Goal: Task Accomplishment & Management: Manage account settings

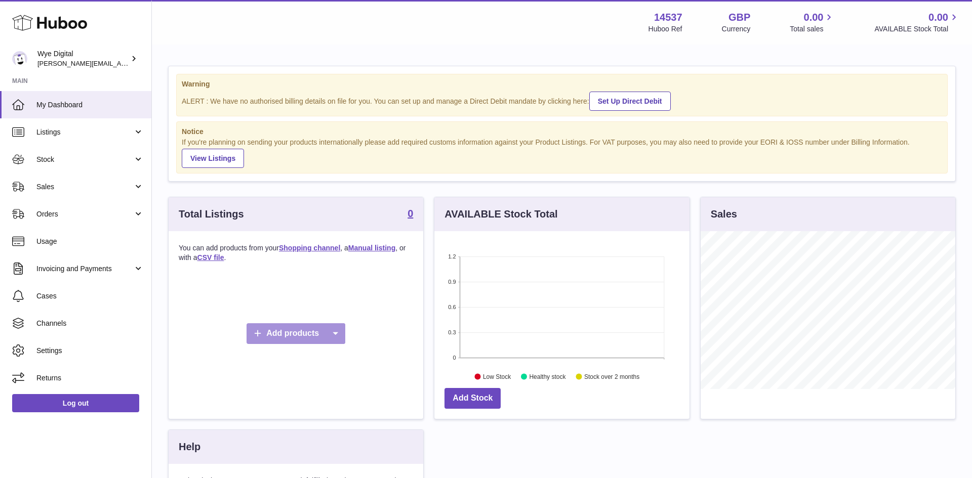
click at [330, 333] on icon at bounding box center [335, 333] width 20 height 21
click at [409, 62] on div "Warning ALERT : We have no authorised billing details on file for you. You can …" at bounding box center [562, 335] width 820 height 578
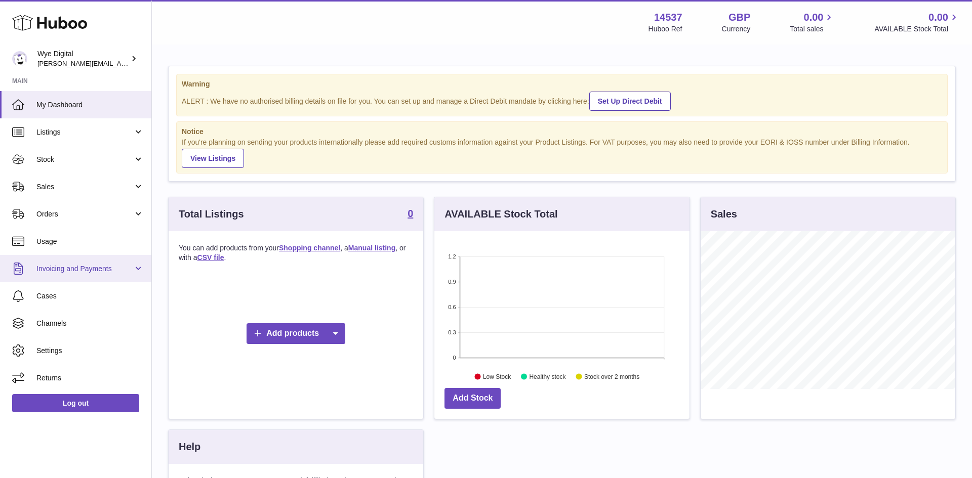
click at [136, 267] on link "Invoicing and Payments" at bounding box center [75, 268] width 151 height 27
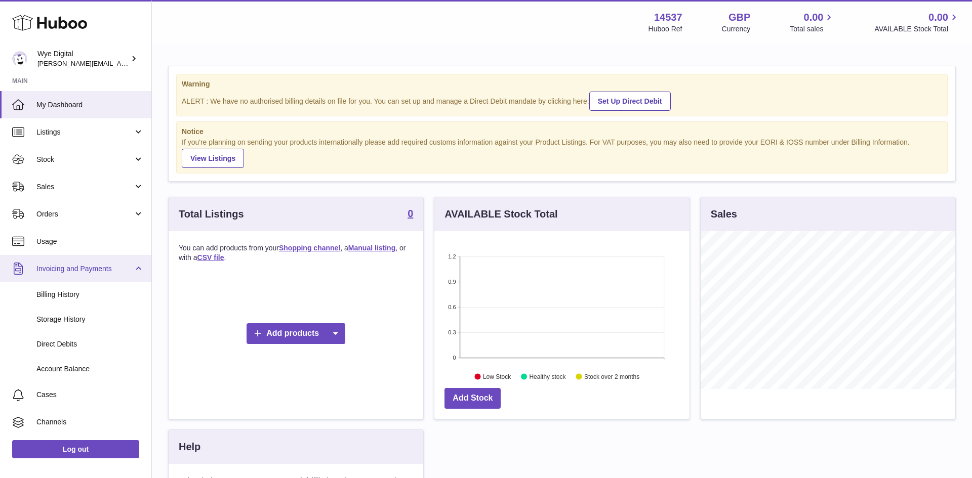
click at [136, 267] on link "Invoicing and Payments" at bounding box center [75, 268] width 151 height 27
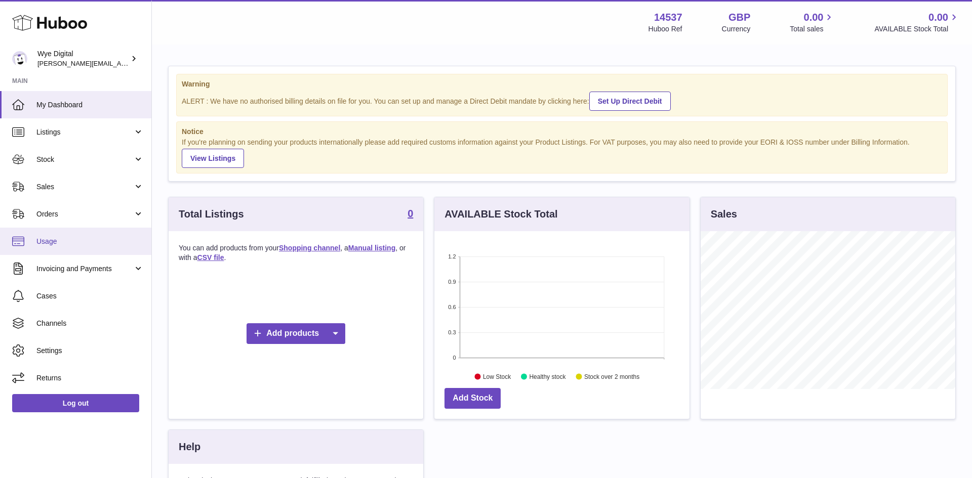
click at [52, 238] on span "Usage" at bounding box center [89, 242] width 107 height 10
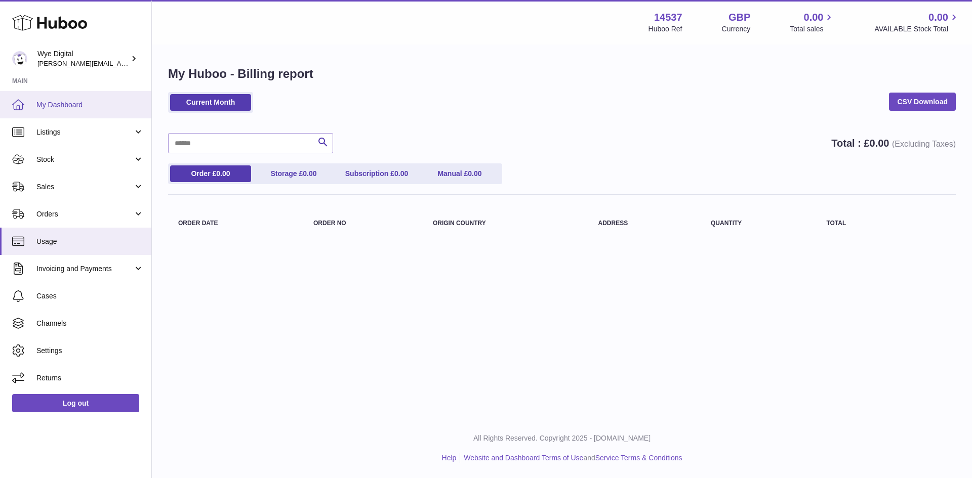
click at [106, 106] on span "My Dashboard" at bounding box center [89, 105] width 107 height 10
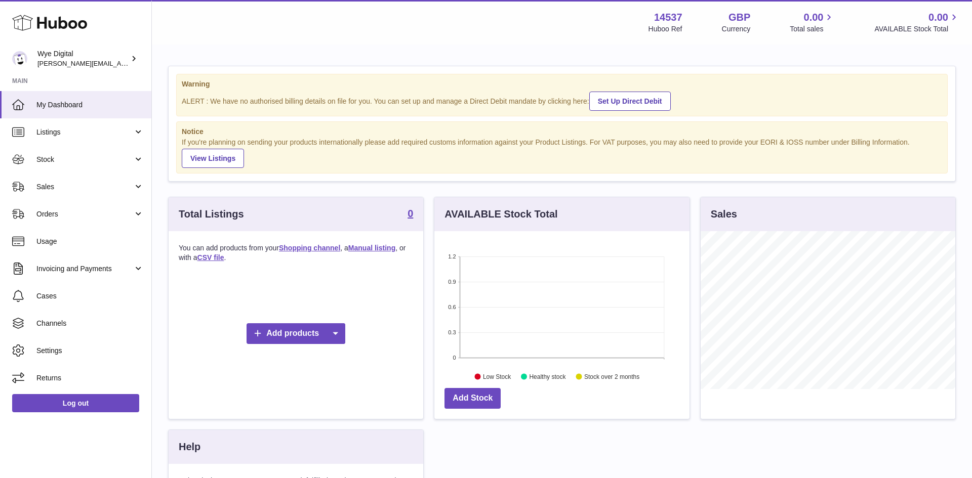
scroll to position [158, 255]
click at [551, 48] on div "Warning ALERT : We have no authorised billing details on file for you. You can …" at bounding box center [562, 335] width 820 height 578
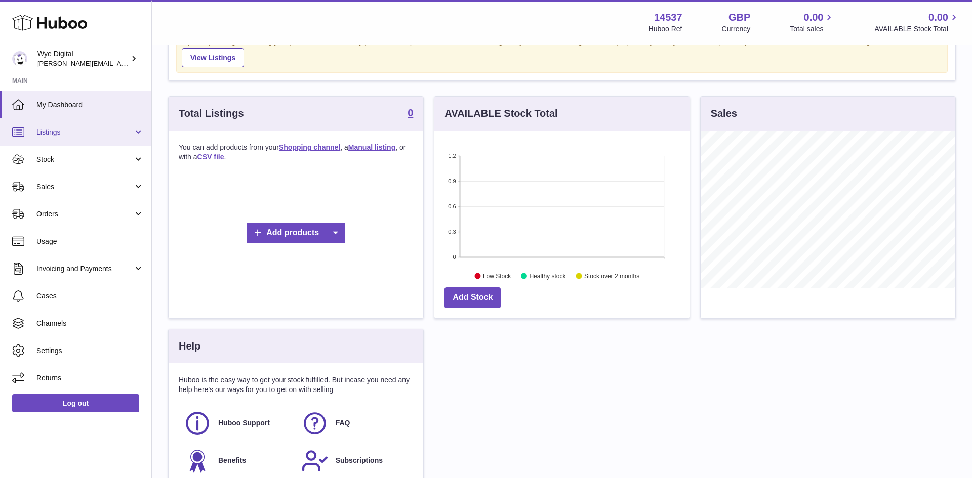
scroll to position [100, 0]
click at [95, 136] on span "Listings" at bounding box center [84, 133] width 97 height 10
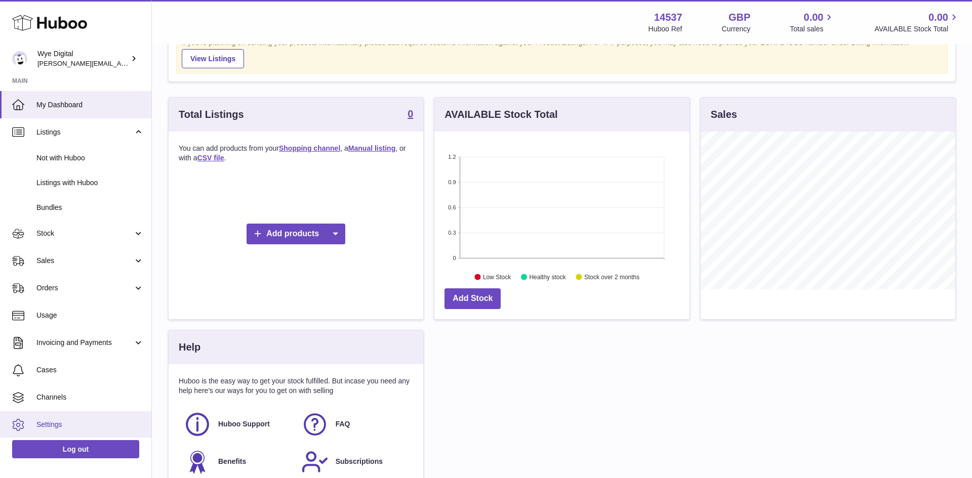
click at [67, 430] on link "Settings" at bounding box center [75, 425] width 151 height 27
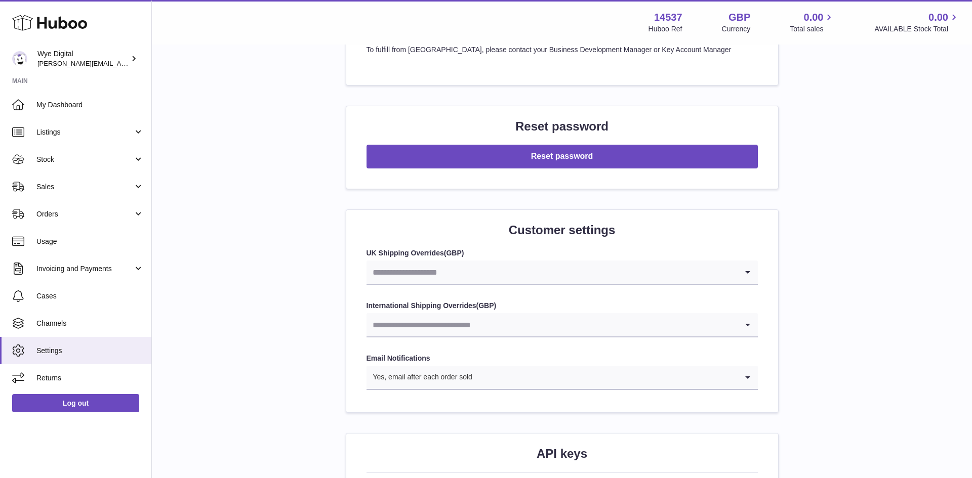
scroll to position [859, 0]
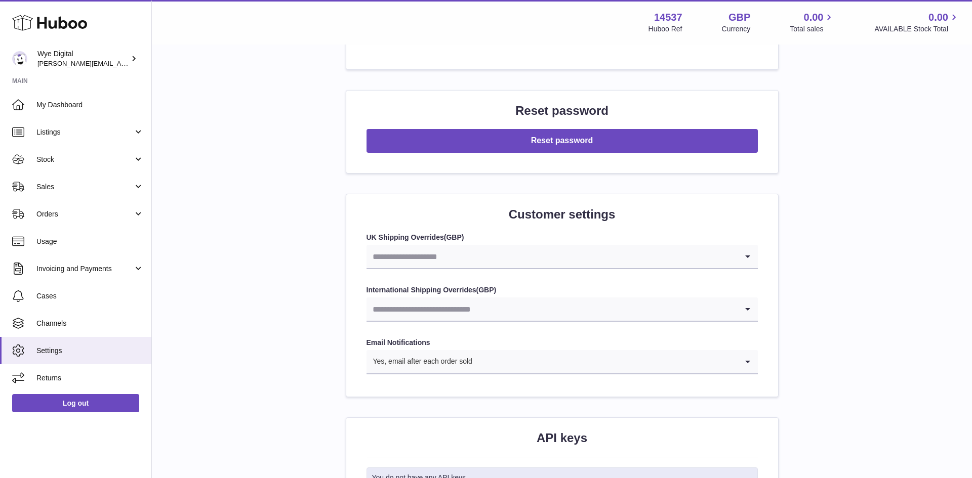
click at [572, 258] on input "Search for option" at bounding box center [551, 256] width 371 height 23
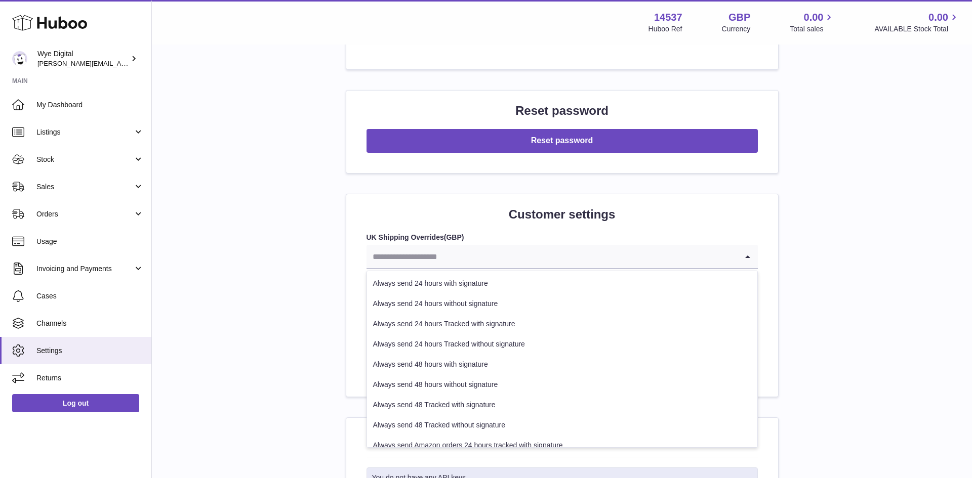
click at [572, 258] on input "Search for option" at bounding box center [551, 256] width 371 height 23
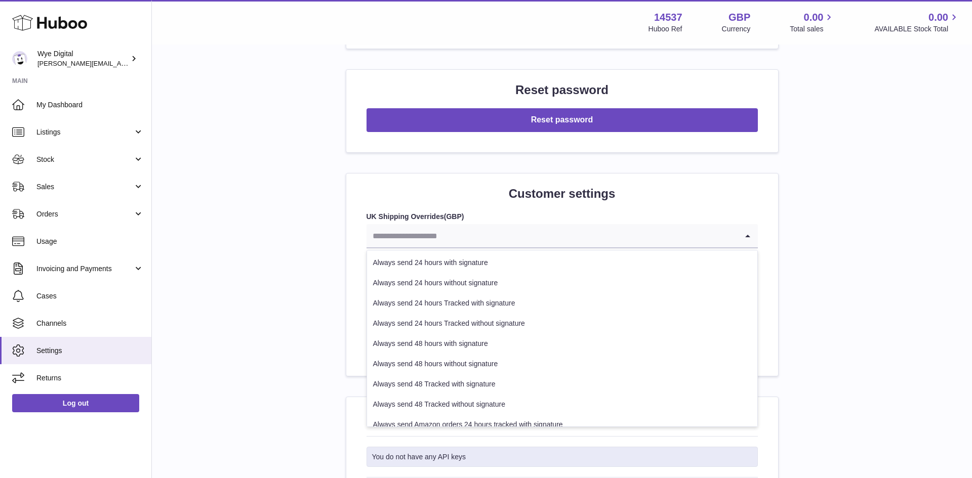
scroll to position [1049, 0]
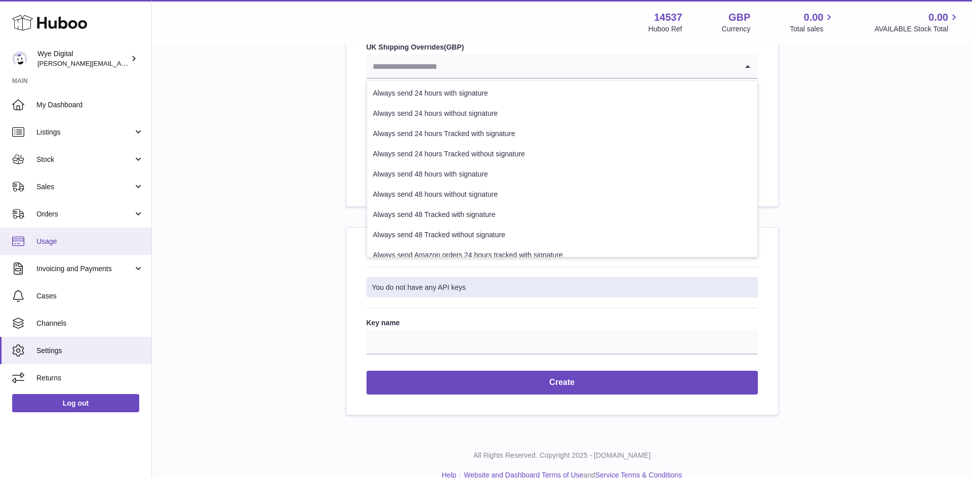
click at [73, 242] on span "Usage" at bounding box center [89, 242] width 107 height 10
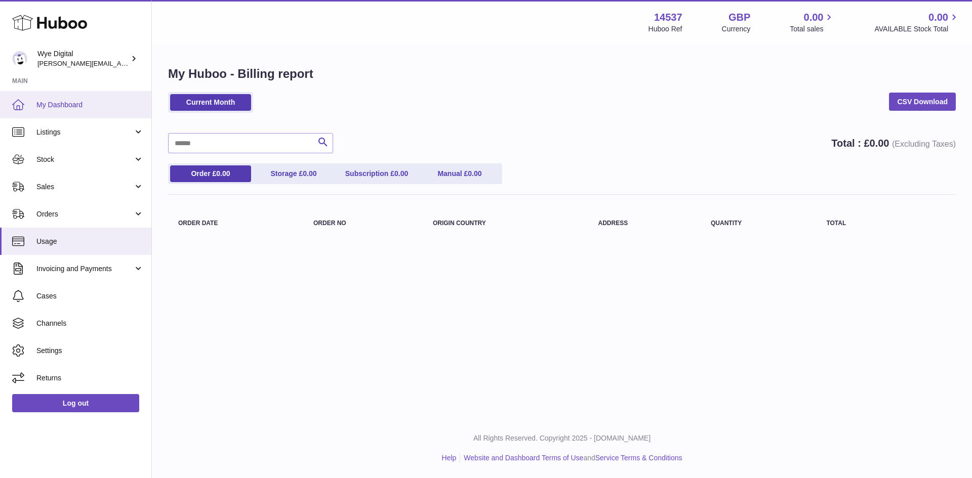
click at [47, 101] on span "My Dashboard" at bounding box center [89, 105] width 107 height 10
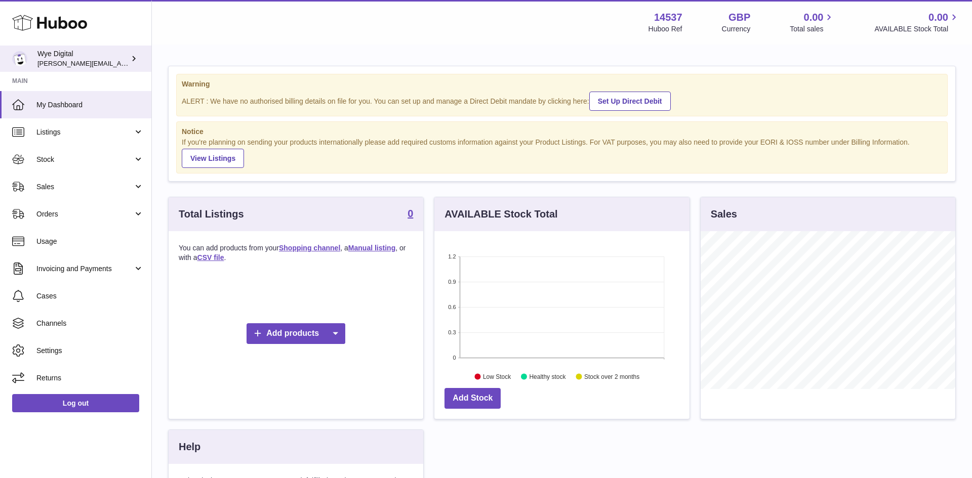
scroll to position [158, 255]
click at [129, 59] on icon at bounding box center [134, 58] width 11 height 11
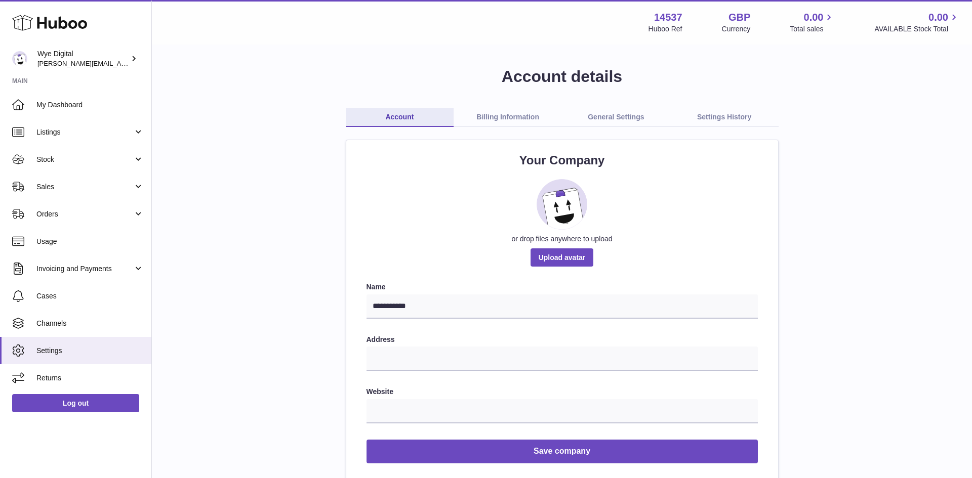
click at [486, 111] on link "Billing Information" at bounding box center [508, 117] width 108 height 19
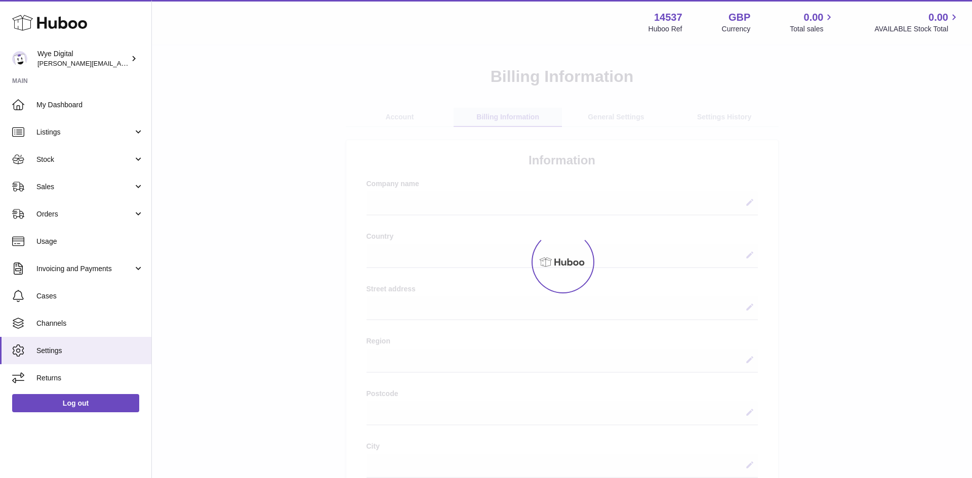
select select
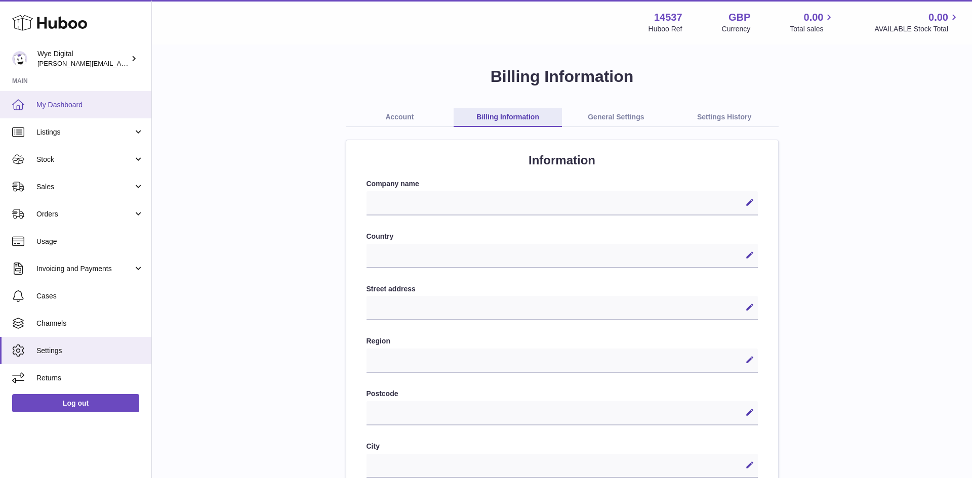
click at [74, 99] on link "My Dashboard" at bounding box center [75, 104] width 151 height 27
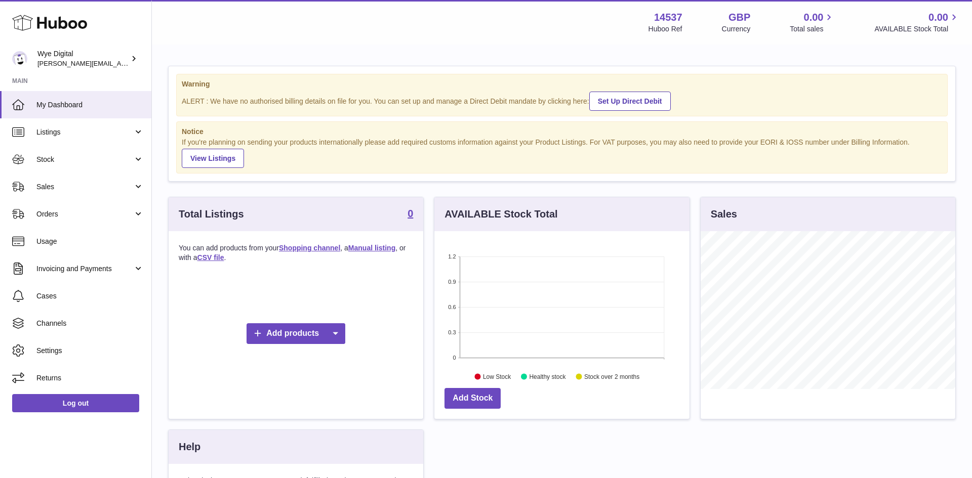
scroll to position [158, 255]
click at [344, 334] on icon at bounding box center [335, 333] width 20 height 21
click at [367, 383] on link "Manual listing" at bounding box center [353, 381] width 76 height 22
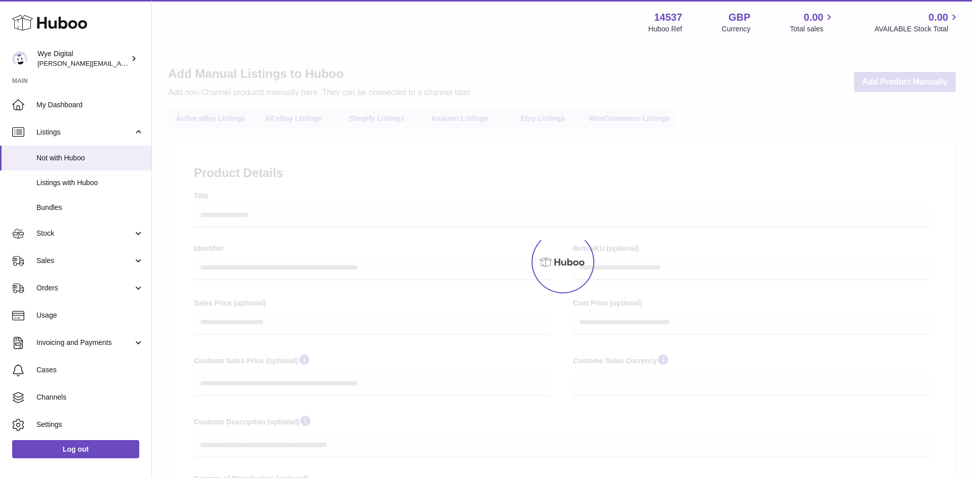
select select
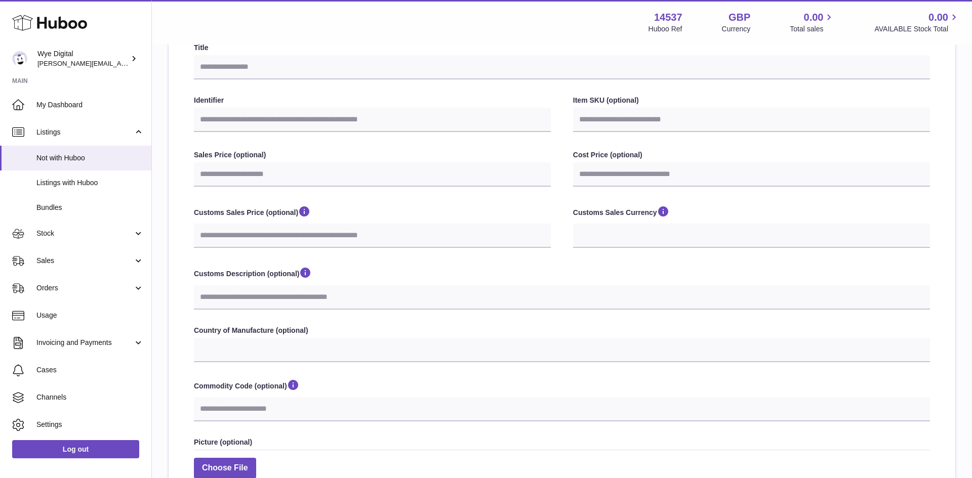
scroll to position [297, 0]
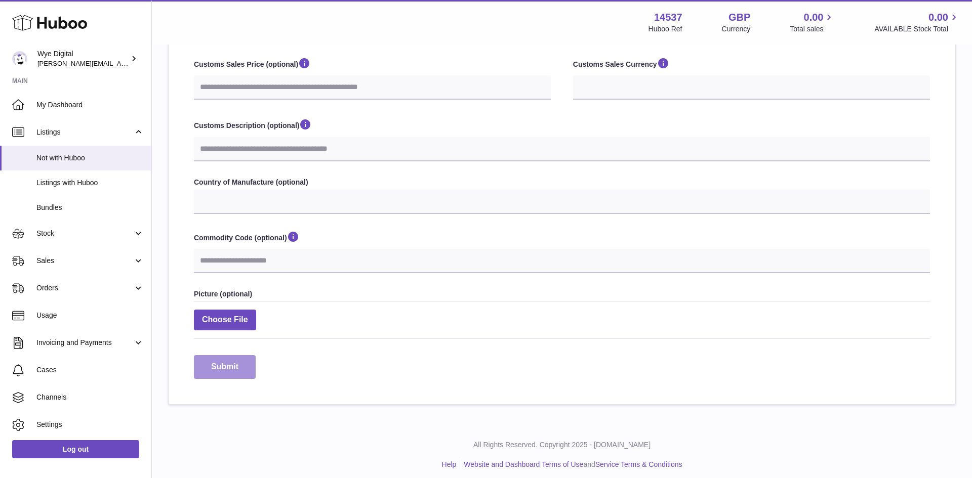
click at [225, 366] on button "Submit" at bounding box center [225, 367] width 62 height 24
select select
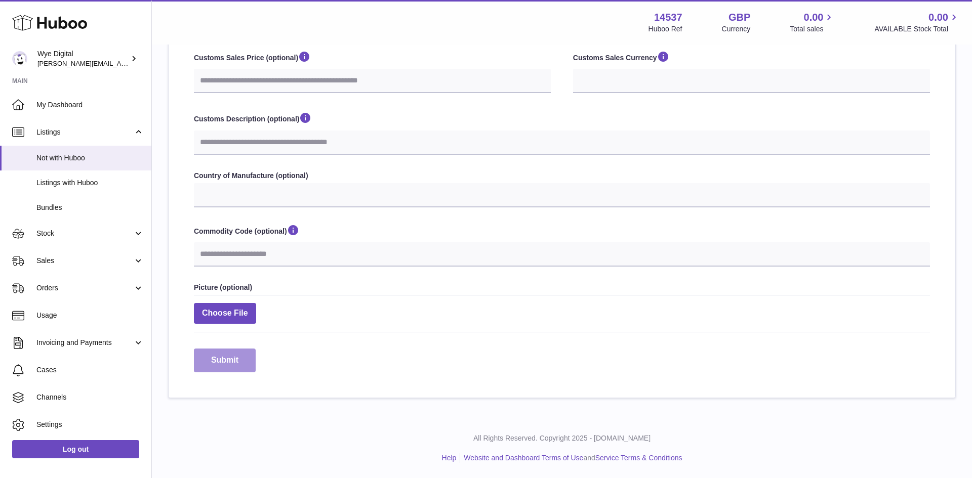
select select
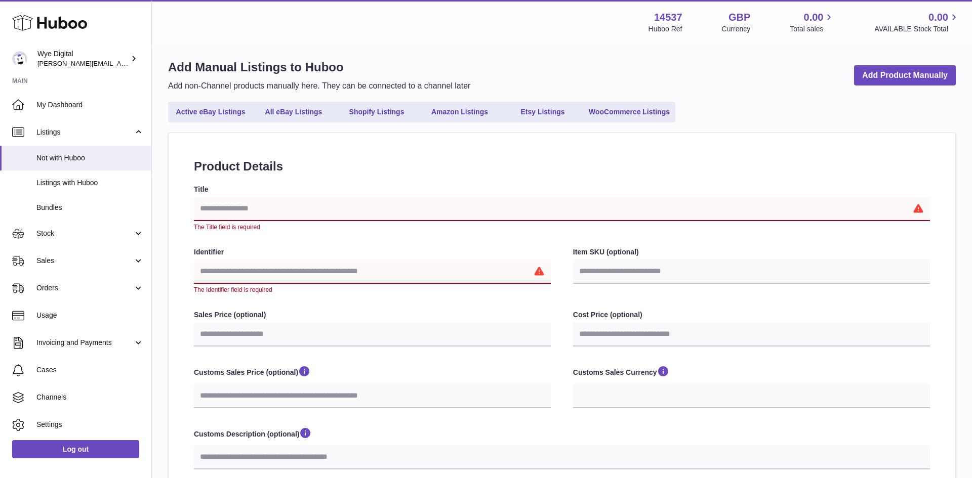
scroll to position [0, 0]
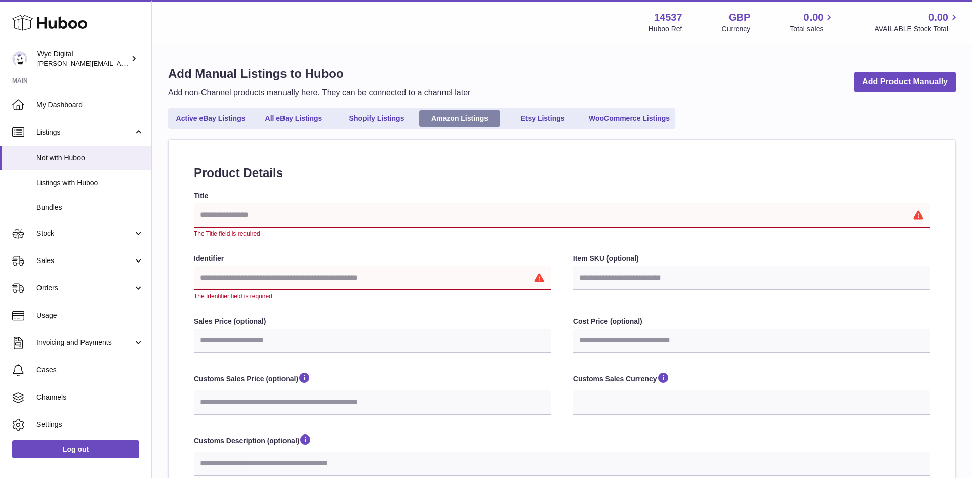
click at [457, 114] on link "Amazon Listings" at bounding box center [459, 118] width 81 height 17
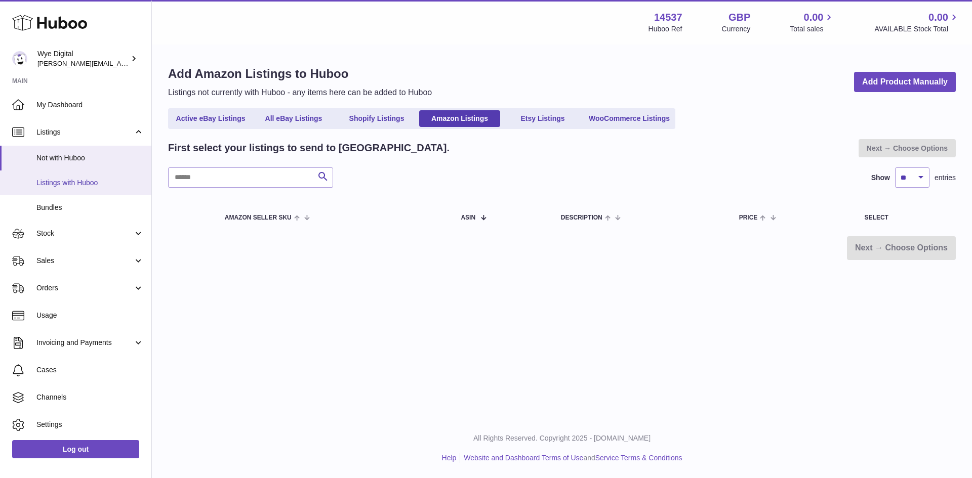
click at [86, 187] on span "Listings with Huboo" at bounding box center [89, 183] width 107 height 10
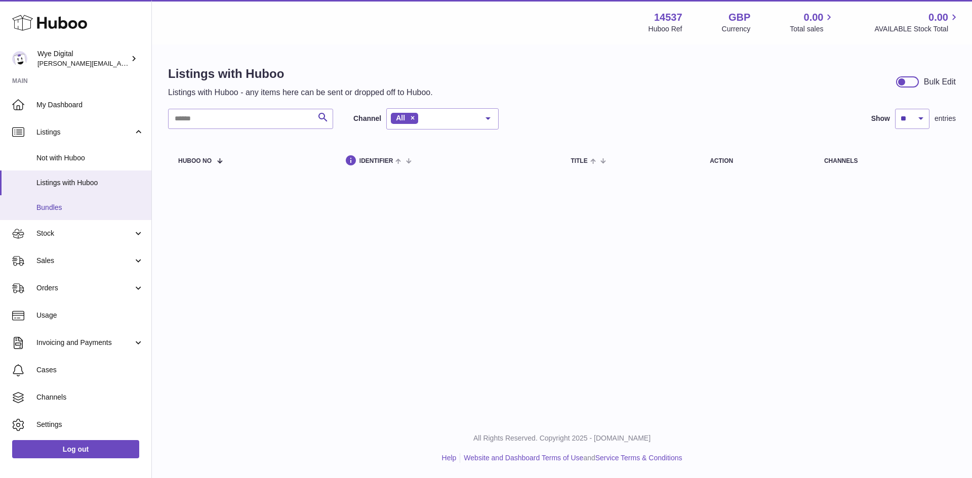
click at [79, 214] on link "Bundles" at bounding box center [75, 207] width 151 height 25
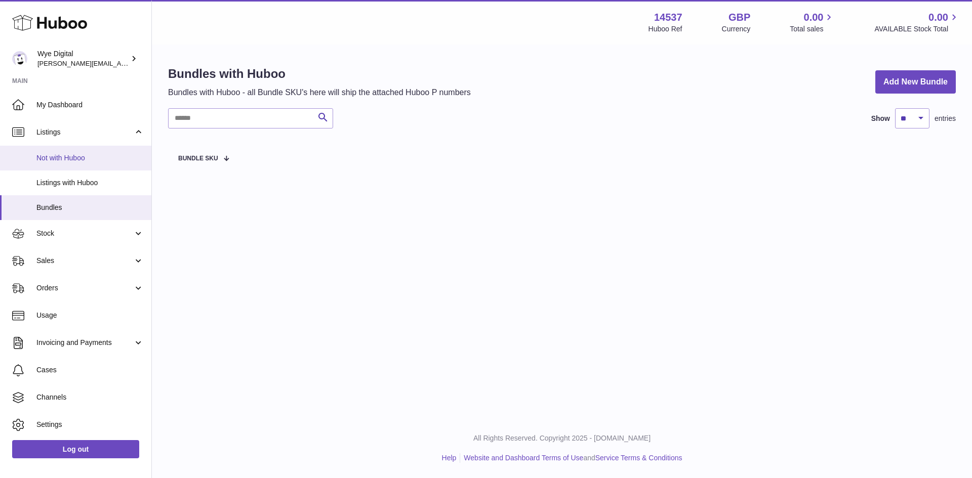
click at [78, 158] on span "Not with Huboo" at bounding box center [89, 158] width 107 height 10
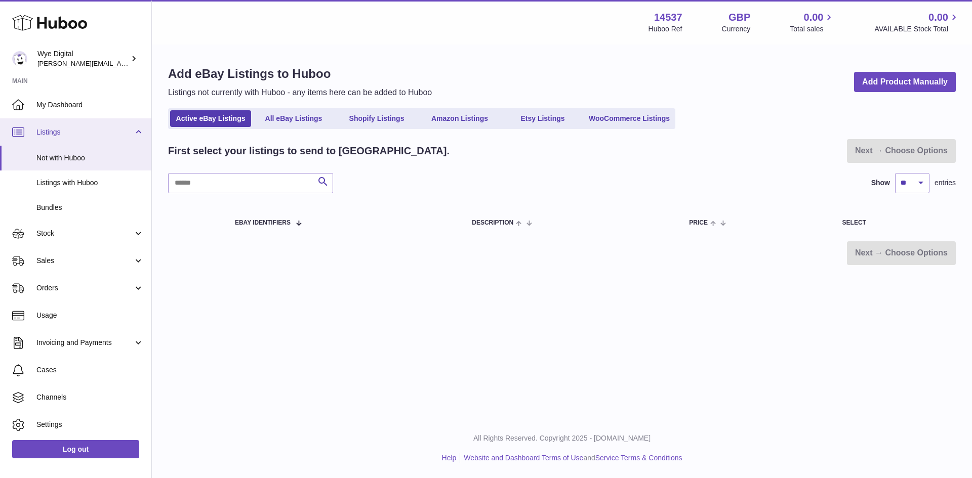
click at [70, 133] on span "Listings" at bounding box center [84, 133] width 97 height 10
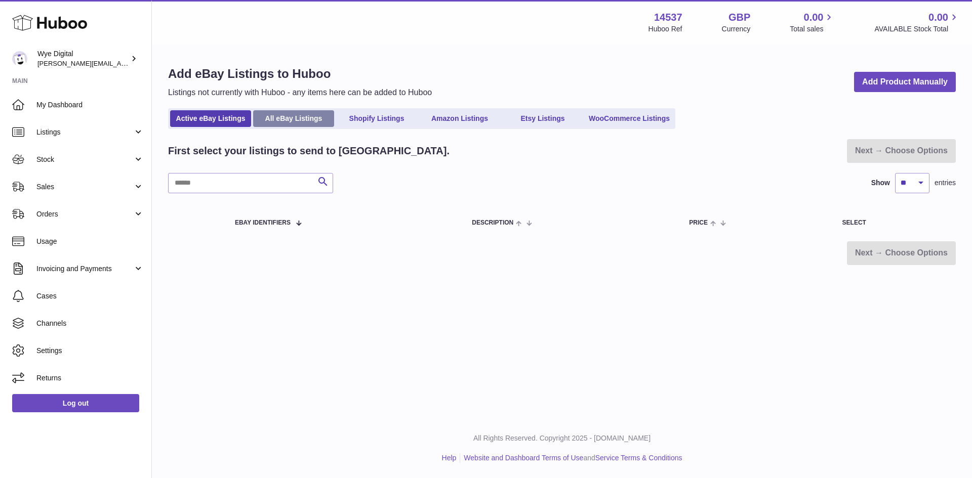
click at [278, 112] on link "All eBay Listings" at bounding box center [293, 118] width 81 height 17
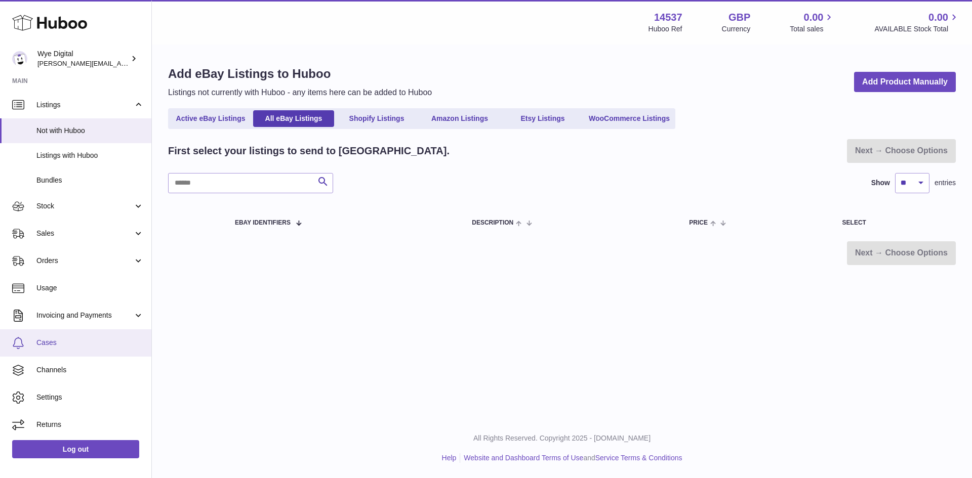
scroll to position [28, 0]
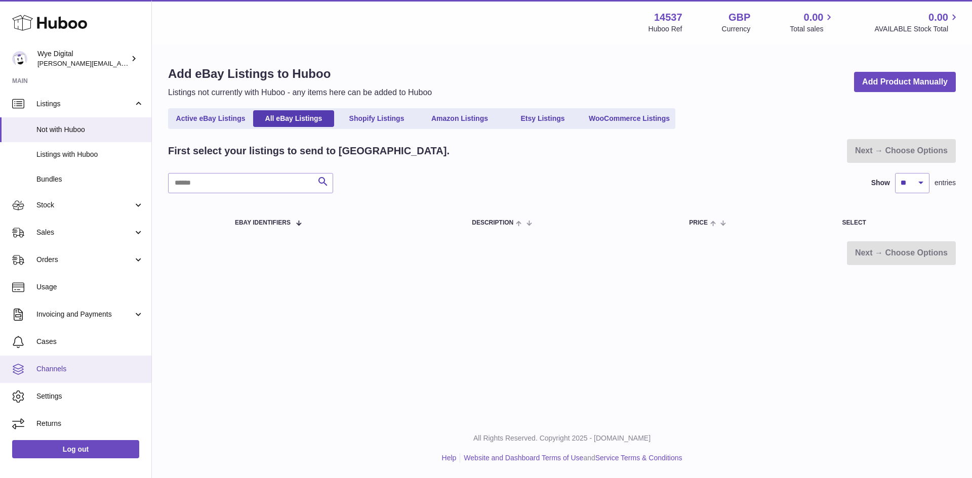
click at [54, 377] on link "Channels" at bounding box center [75, 369] width 151 height 27
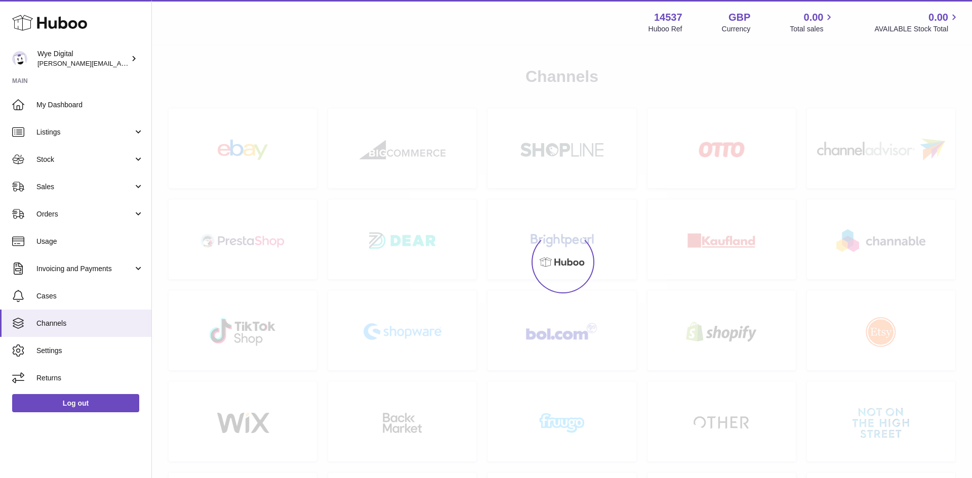
click at [61, 363] on link "Settings" at bounding box center [75, 350] width 151 height 27
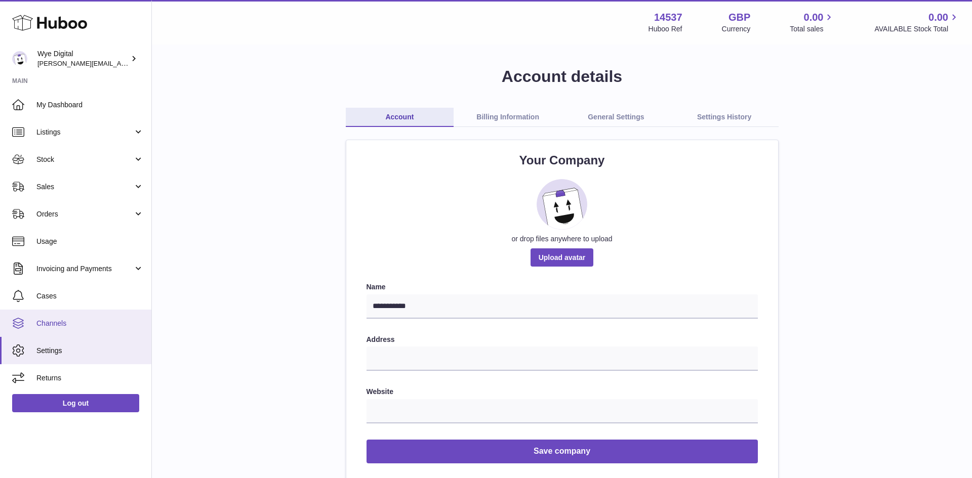
click at [70, 327] on span "Channels" at bounding box center [89, 324] width 107 height 10
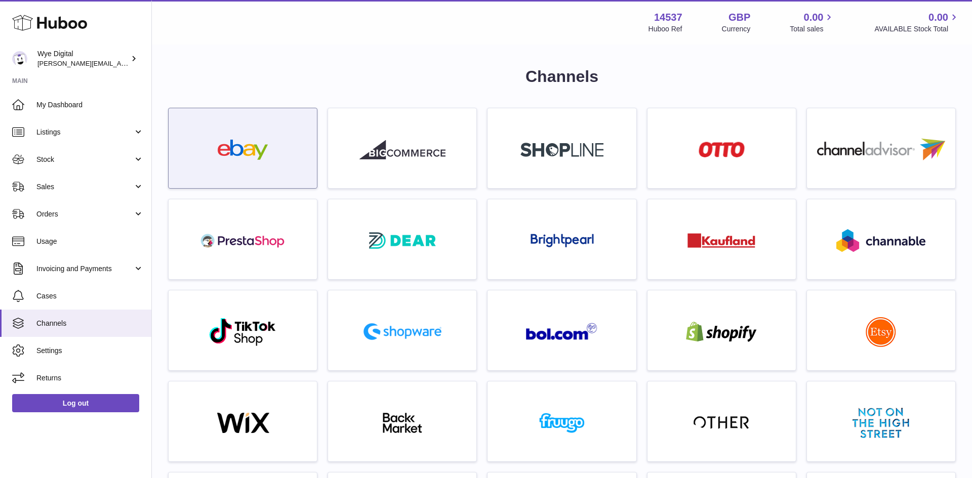
click at [244, 161] on div at bounding box center [243, 151] width 86 height 23
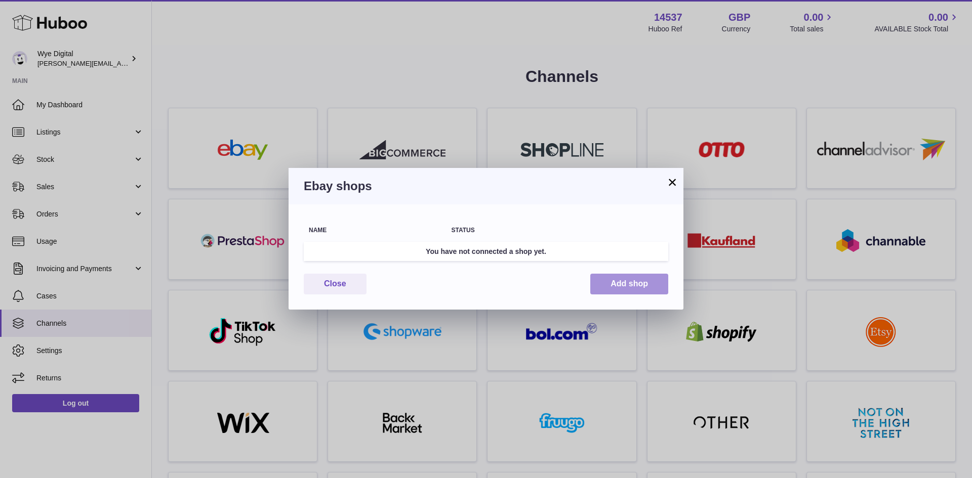
click at [641, 280] on button "Add shop" at bounding box center [629, 284] width 78 height 21
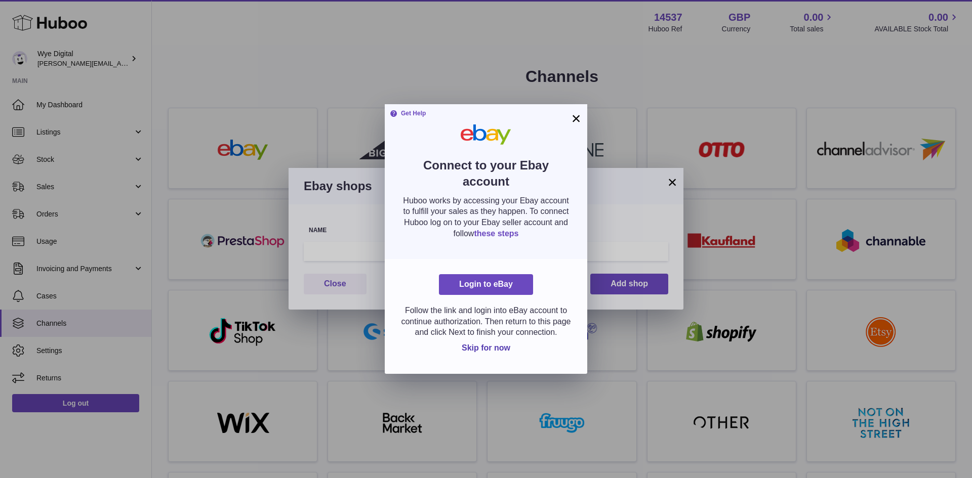
click at [505, 237] on link "these steps" at bounding box center [496, 233] width 45 height 9
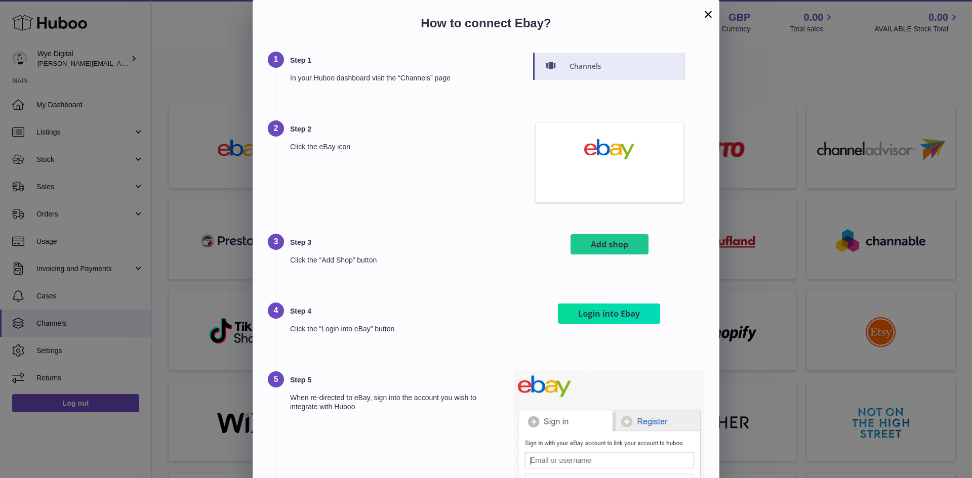
click at [705, 19] on button "×" at bounding box center [708, 14] width 12 height 12
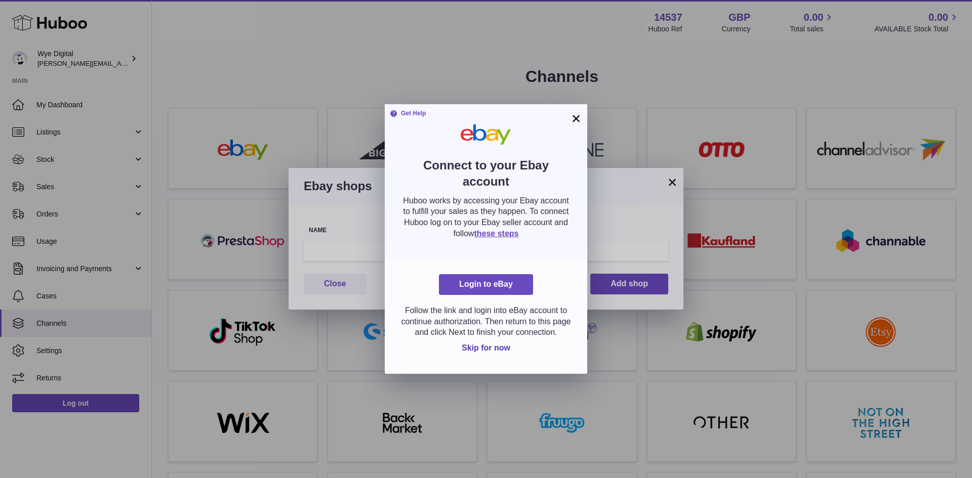
click at [576, 115] on button "×" at bounding box center [576, 118] width 12 height 12
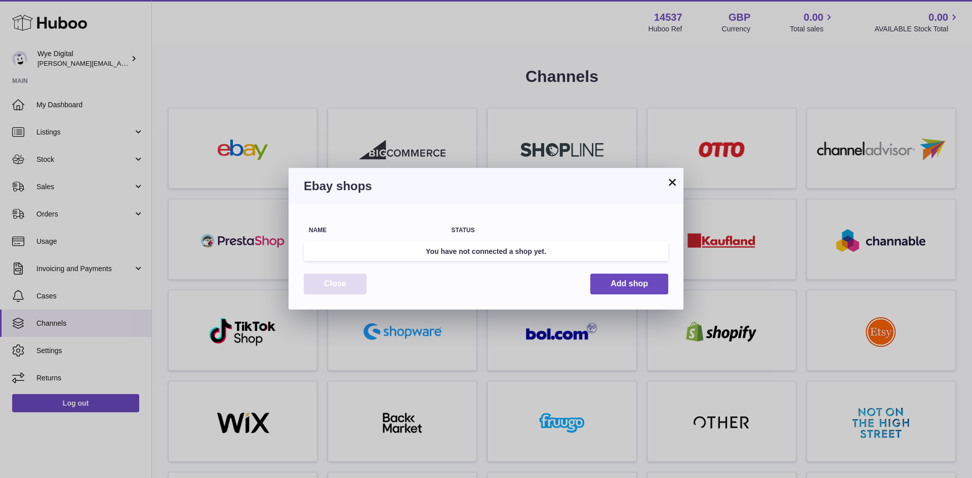
click at [313, 280] on button "Close" at bounding box center [335, 284] width 63 height 21
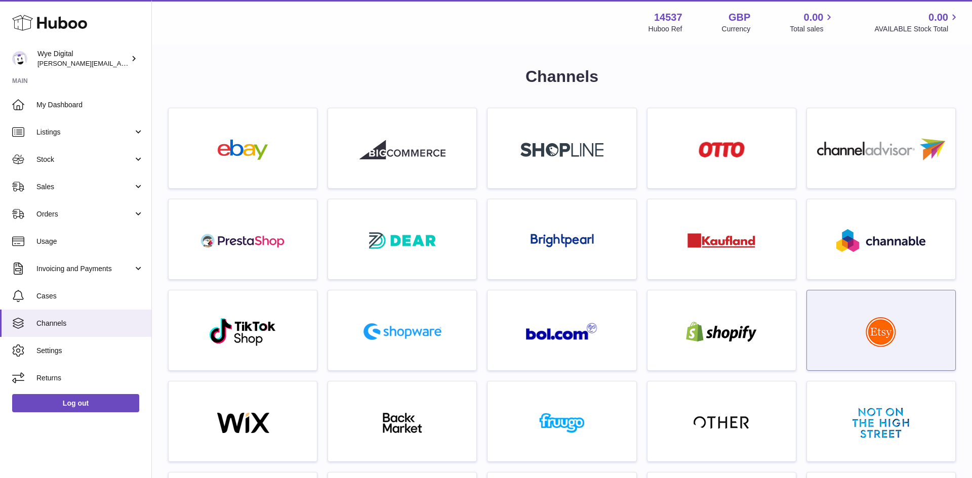
click at [905, 307] on div at bounding box center [881, 333] width 138 height 65
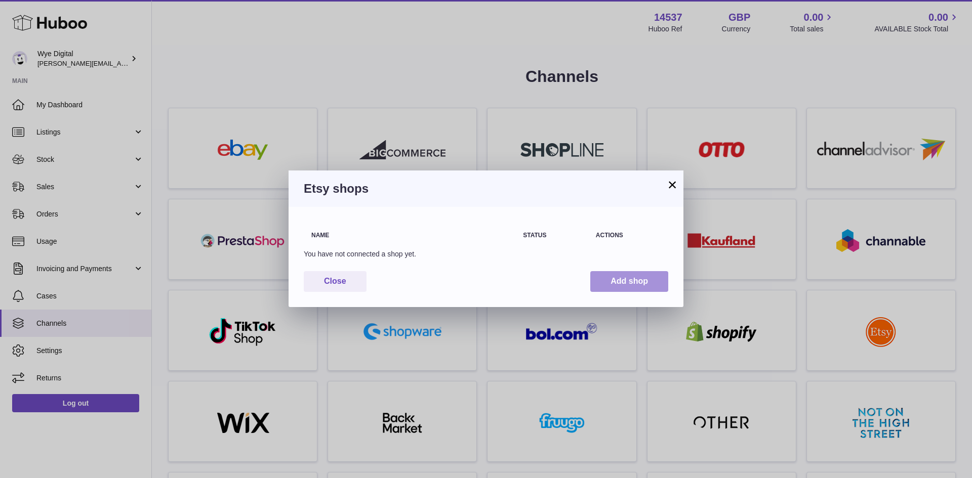
click at [650, 283] on button "Add shop" at bounding box center [629, 281] width 78 height 21
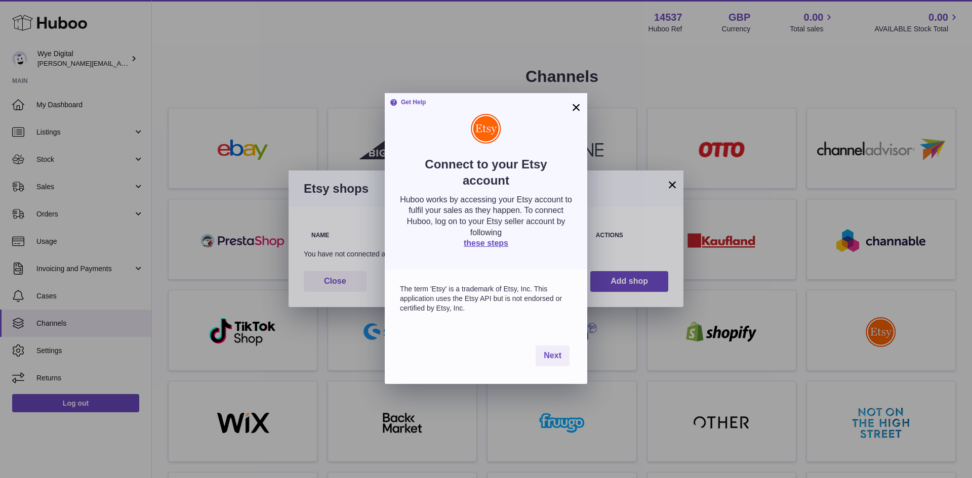
click at [581, 105] on button "×" at bounding box center [576, 107] width 12 height 12
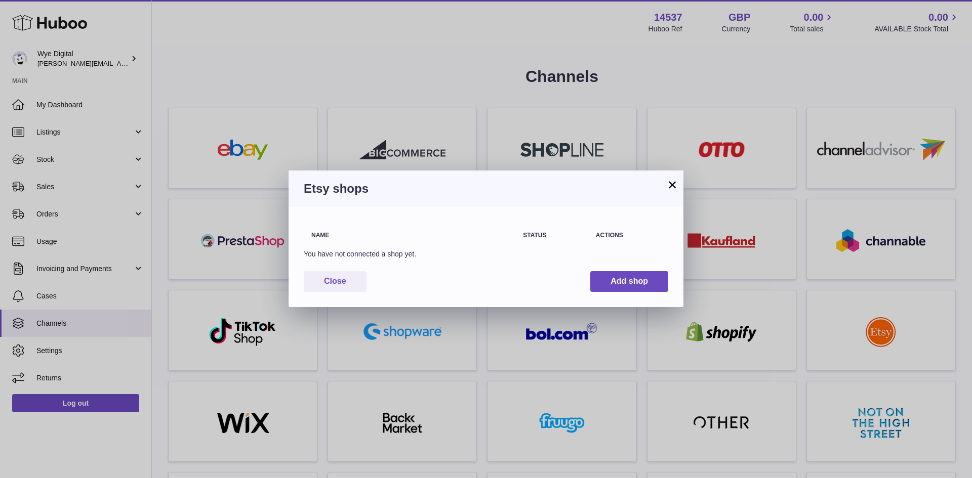
click at [669, 185] on button "×" at bounding box center [672, 185] width 12 height 12
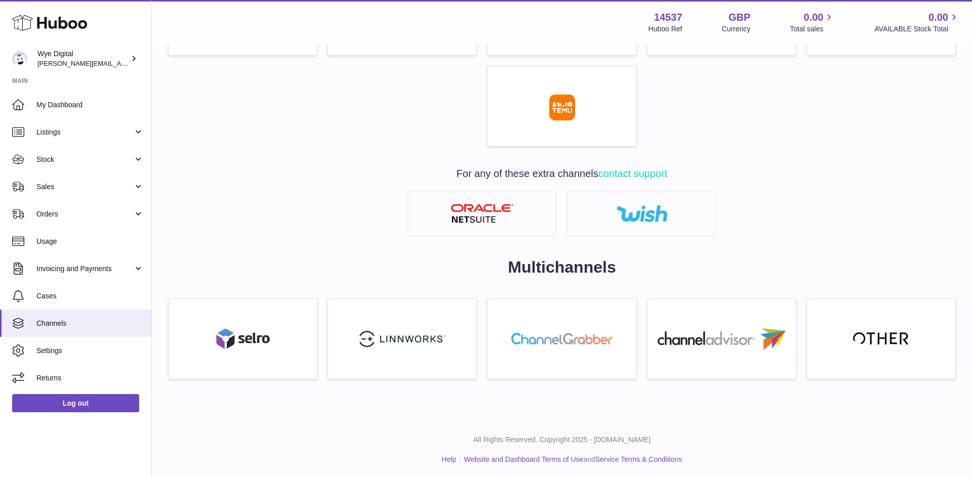
scroll to position [499, 0]
click at [289, 321] on link at bounding box center [242, 337] width 149 height 81
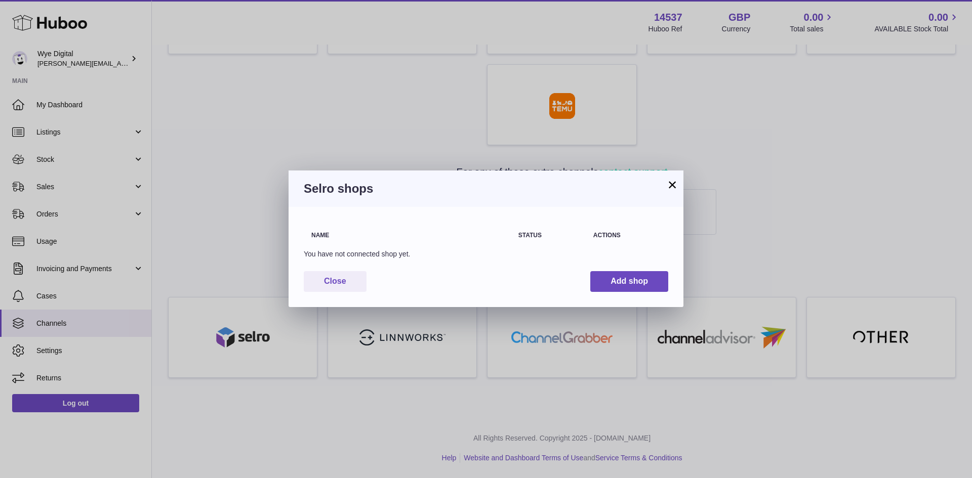
drag, startPoint x: 335, startPoint y: 188, endPoint x: 300, endPoint y: 188, distance: 34.4
click at [300, 188] on div "Selro shops" at bounding box center [486, 189] width 395 height 36
click at [675, 186] on button "×" at bounding box center [672, 185] width 12 height 12
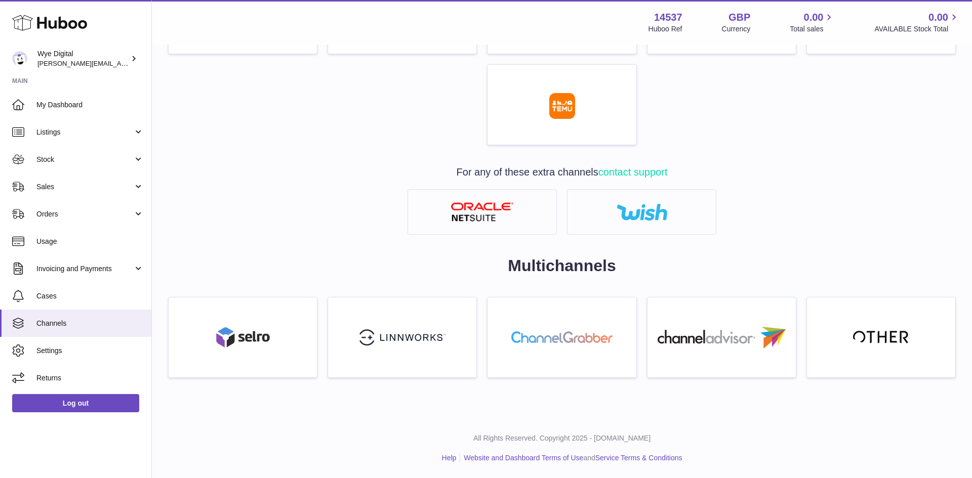
click at [57, 22] on icon at bounding box center [49, 23] width 75 height 20
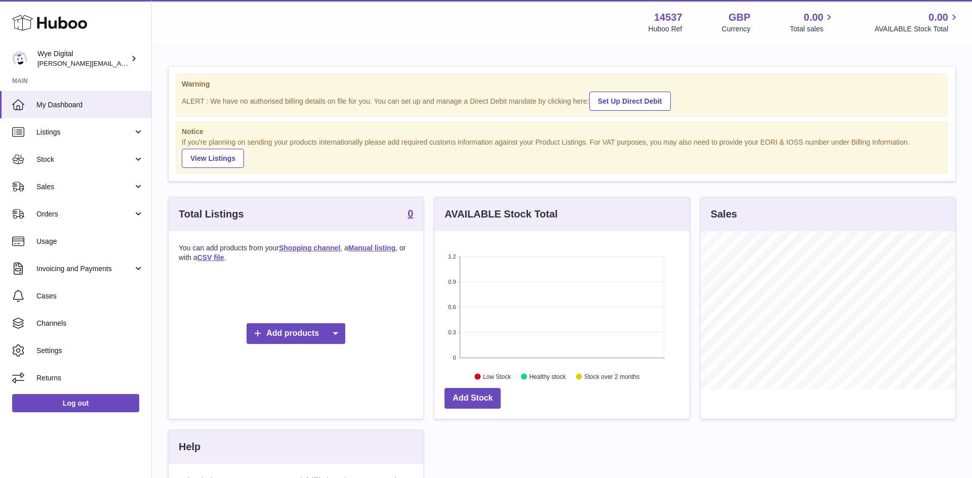
scroll to position [158, 255]
click at [230, 157] on link "View Listings" at bounding box center [213, 158] width 62 height 19
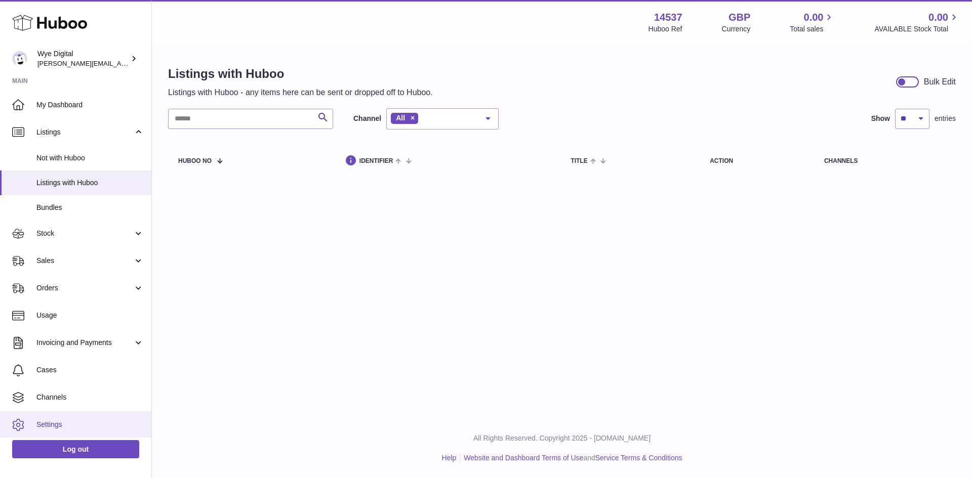
click at [54, 420] on span "Settings" at bounding box center [89, 425] width 107 height 10
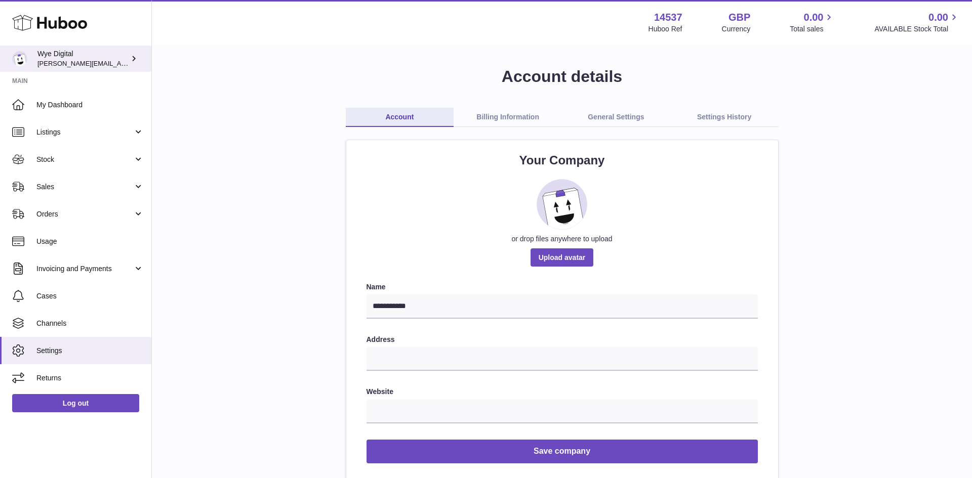
click at [108, 61] on span "[PERSON_NAME][EMAIL_ADDRESS][DOMAIN_NAME]" at bounding box center [120, 63] width 166 height 8
click at [628, 118] on link "General Settings" at bounding box center [616, 117] width 108 height 19
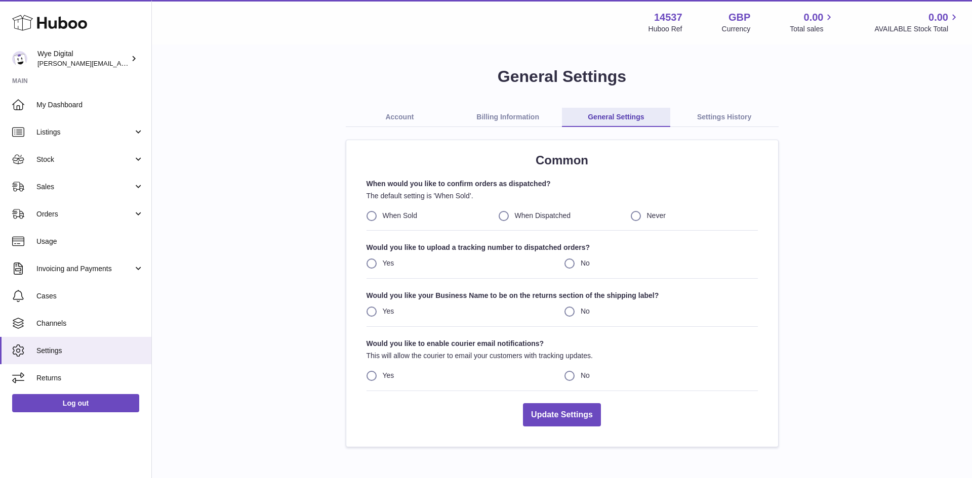
click at [726, 115] on link "Settings History" at bounding box center [724, 117] width 108 height 19
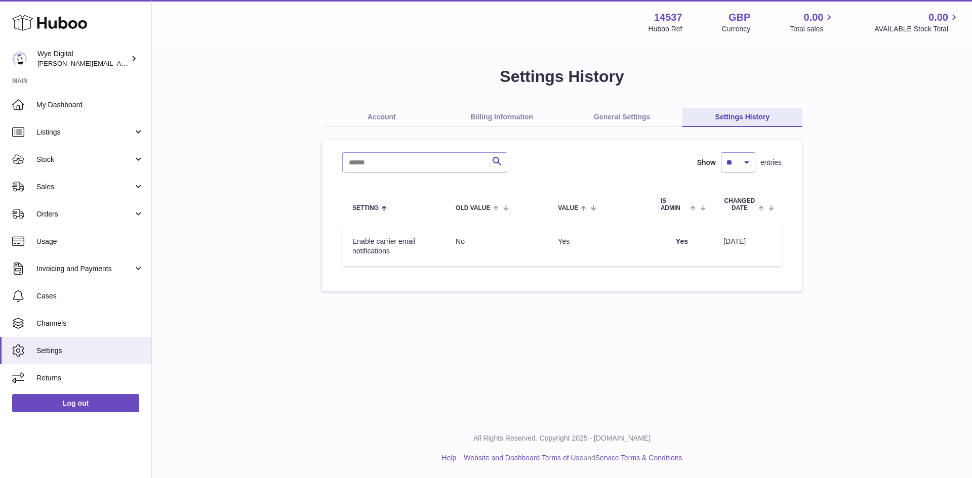
click at [654, 19] on strong "14537" at bounding box center [668, 18] width 28 height 14
drag, startPoint x: 666, startPoint y: 17, endPoint x: 798, endPoint y: 20, distance: 131.6
click at [669, 17] on strong "14537" at bounding box center [668, 18] width 28 height 14
click at [950, 24] on span "AVAILABLE Stock Total" at bounding box center [917, 29] width 86 height 10
